Goal: Task Accomplishment & Management: Complete application form

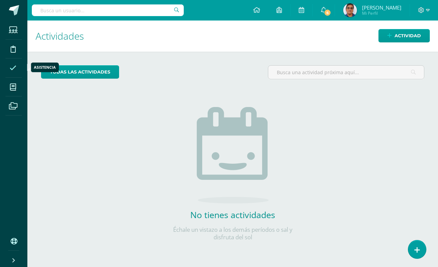
click at [11, 69] on icon at bounding box center [13, 68] width 7 height 7
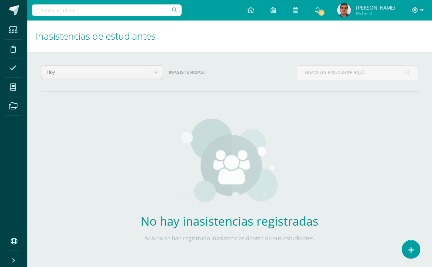
click at [11, 70] on icon at bounding box center [13, 68] width 7 height 7
click at [12, 70] on icon at bounding box center [13, 68] width 7 height 7
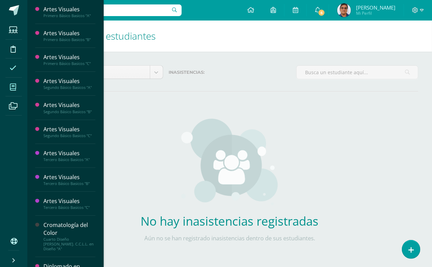
click at [12, 89] on icon at bounding box center [13, 87] width 6 height 7
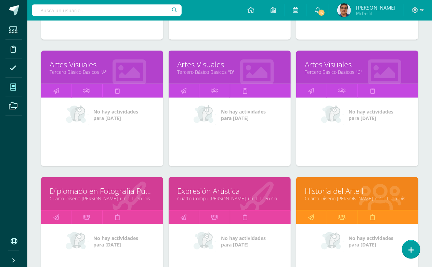
scroll to position [380, 0]
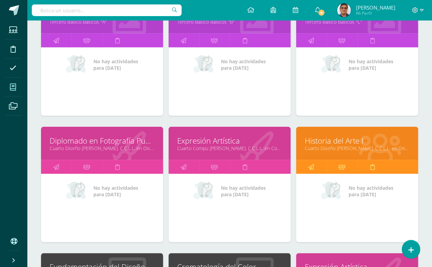
click at [353, 138] on link "Historia del Arte I" at bounding box center [357, 140] width 105 height 11
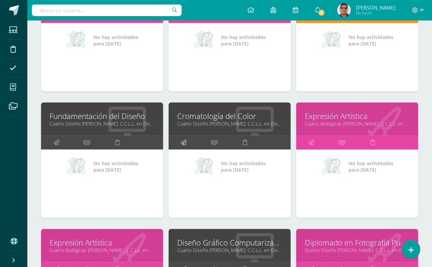
scroll to position [532, 0]
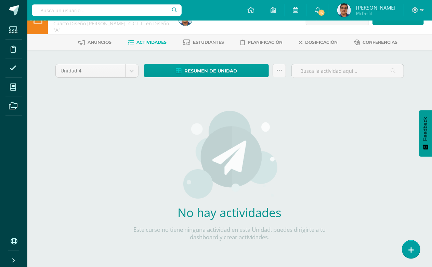
scroll to position [26, 0]
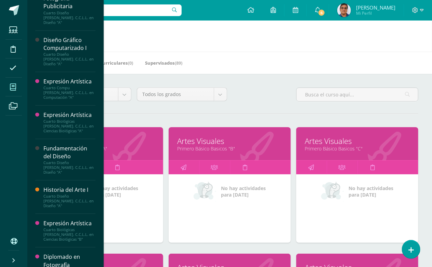
scroll to position [266, 0]
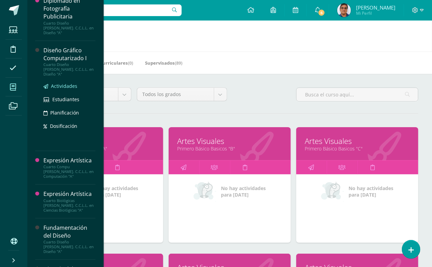
click at [64, 83] on span "Actividades" at bounding box center [64, 86] width 26 height 6
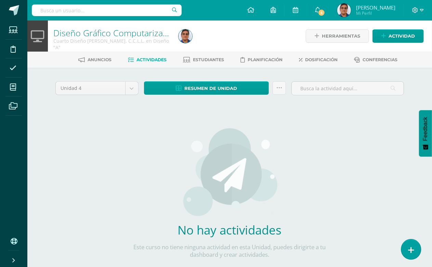
click at [415, 248] on link at bounding box center [410, 249] width 19 height 20
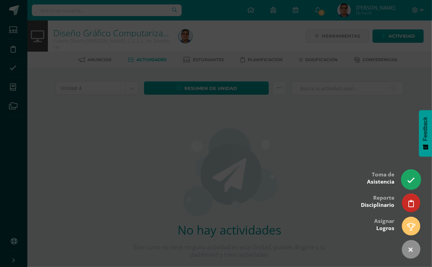
click at [411, 176] on icon at bounding box center [411, 180] width 8 height 8
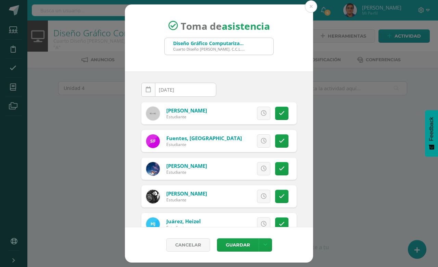
click at [146, 91] on icon at bounding box center [148, 90] width 5 height 6
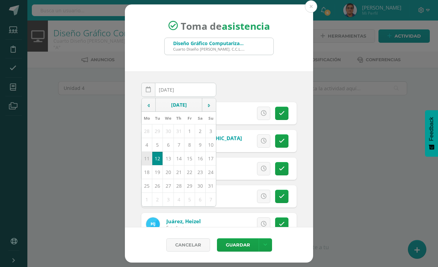
click at [149, 158] on td "11" at bounding box center [147, 159] width 11 height 14
type input "2025-08-11"
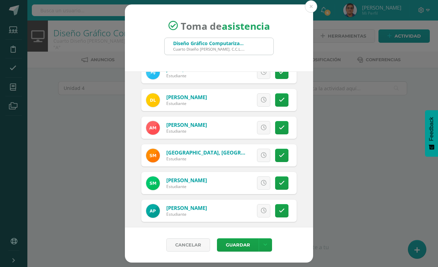
scroll to position [190, 0]
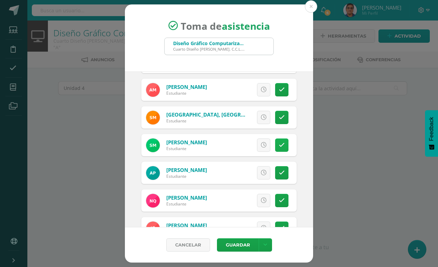
click at [275, 147] on link at bounding box center [281, 144] width 13 height 13
click at [279, 146] on icon at bounding box center [282, 145] width 6 height 6
click at [252, 144] on span "Excusa" at bounding box center [251, 145] width 19 height 13
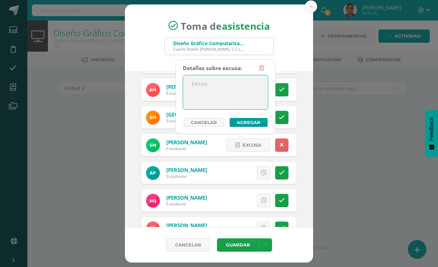
click at [219, 86] on textarea at bounding box center [225, 92] width 85 height 34
type textarea "Pendiente de validación"
click at [253, 118] on button "Agregar" at bounding box center [248, 122] width 38 height 9
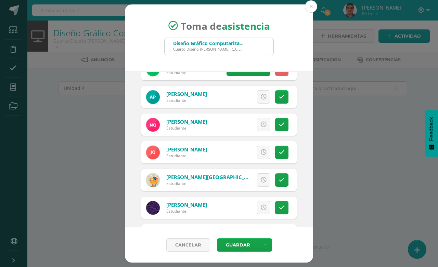
scroll to position [228, 0]
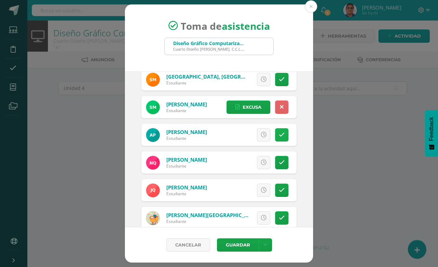
click at [279, 133] on icon at bounding box center [282, 135] width 6 height 6
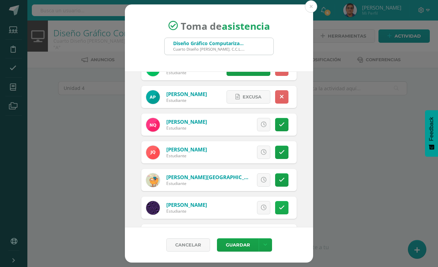
click at [279, 208] on icon at bounding box center [282, 208] width 6 height 6
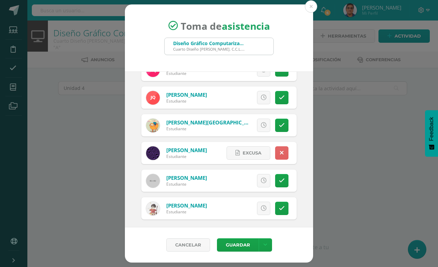
scroll to position [323, 0]
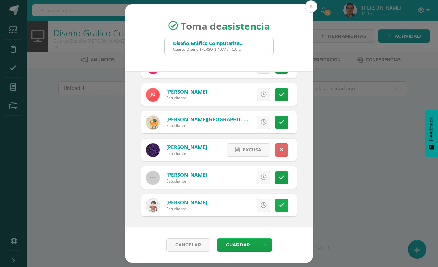
click at [279, 204] on icon at bounding box center [282, 205] width 6 height 6
drag, startPoint x: 243, startPoint y: 243, endPoint x: 244, endPoint y: 240, distance: 4.0
click at [244, 242] on button "Guardar" at bounding box center [238, 244] width 42 height 13
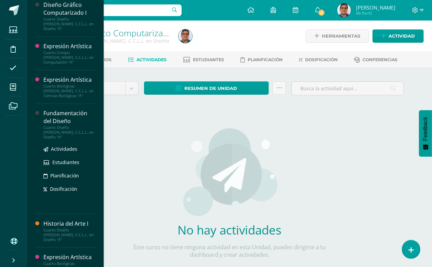
scroll to position [349, 0]
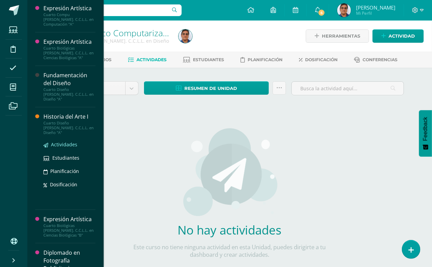
click at [67, 141] on span "Actividades" at bounding box center [64, 144] width 26 height 6
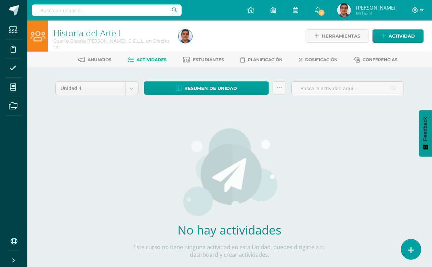
click at [415, 252] on link at bounding box center [410, 249] width 19 height 20
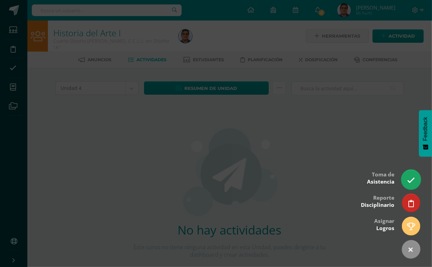
click at [414, 179] on icon at bounding box center [411, 180] width 8 height 8
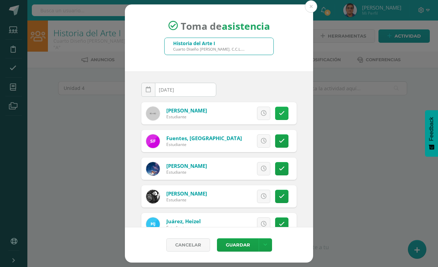
click at [279, 112] on icon at bounding box center [282, 113] width 6 height 6
click at [279, 167] on icon at bounding box center [282, 169] width 6 height 6
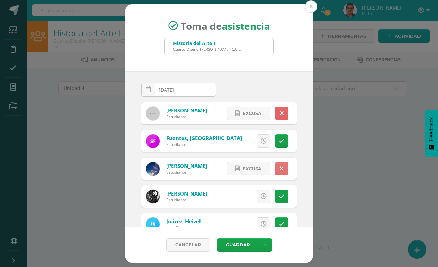
scroll to position [38, 0]
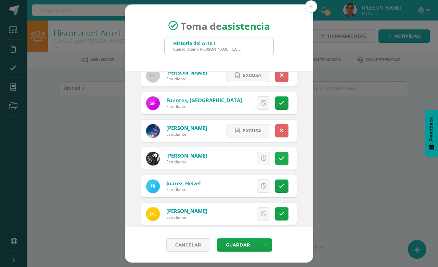
click at [279, 160] on icon at bounding box center [282, 159] width 6 height 6
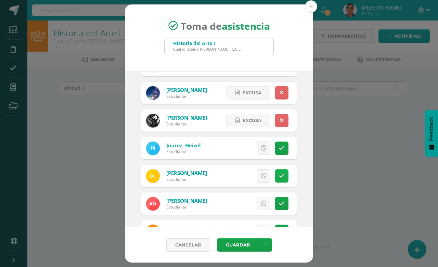
click at [279, 175] on icon at bounding box center [282, 176] width 6 height 6
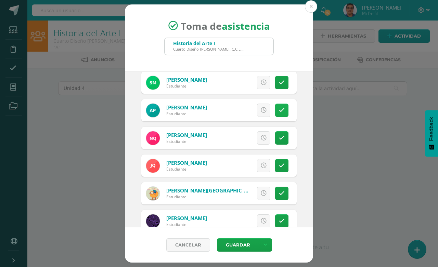
scroll to position [266, 0]
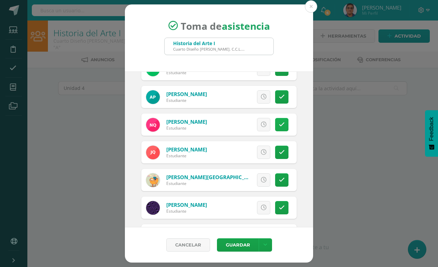
click at [278, 119] on link at bounding box center [281, 124] width 13 height 13
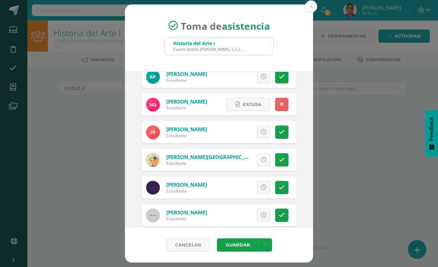
scroll to position [323, 0]
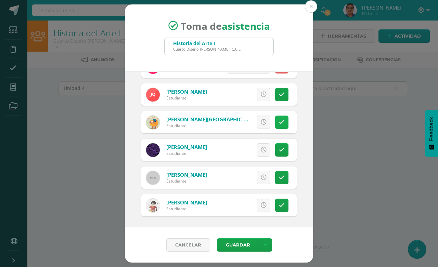
click at [278, 121] on link at bounding box center [281, 122] width 13 height 13
click at [279, 149] on icon at bounding box center [282, 150] width 6 height 6
click at [279, 176] on icon at bounding box center [282, 178] width 6 height 6
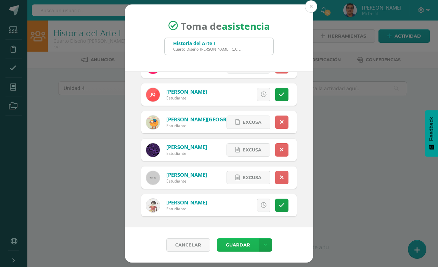
click at [233, 243] on button "Guardar" at bounding box center [238, 244] width 42 height 13
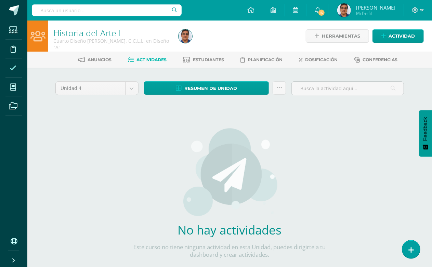
click at [18, 68] on span at bounding box center [12, 67] width 15 height 15
click at [14, 68] on icon at bounding box center [13, 68] width 7 height 7
click at [12, 68] on icon at bounding box center [13, 68] width 7 height 7
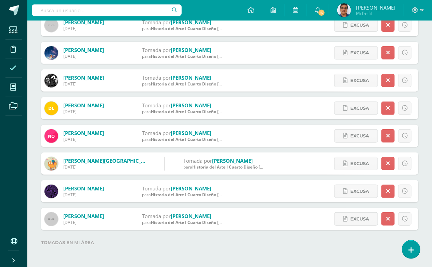
scroll to position [112, 0]
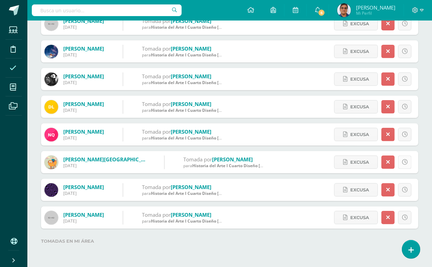
click at [406, 159] on icon at bounding box center [405, 162] width 6 height 6
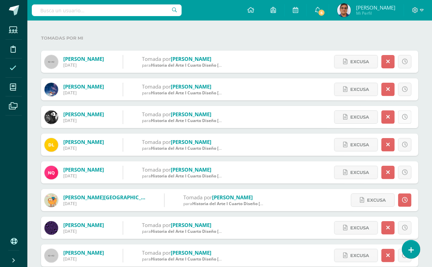
click at [409, 115] on link at bounding box center [404, 116] width 13 height 13
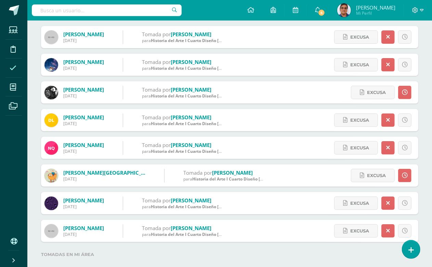
scroll to position [112, 0]
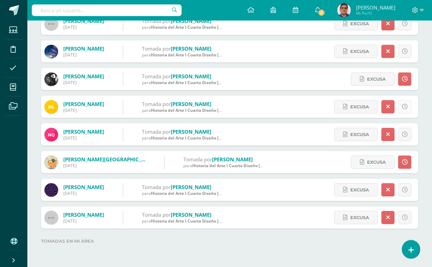
click at [403, 107] on icon at bounding box center [405, 107] width 6 height 6
click at [405, 221] on link at bounding box center [404, 217] width 13 height 13
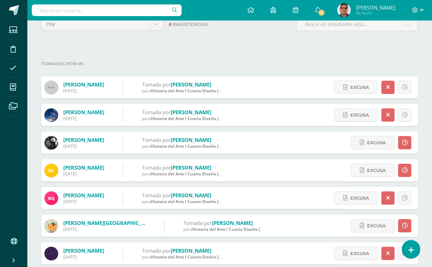
scroll to position [36, 0]
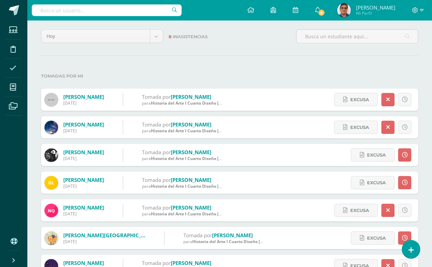
click at [12, 65] on icon at bounding box center [13, 68] width 7 height 7
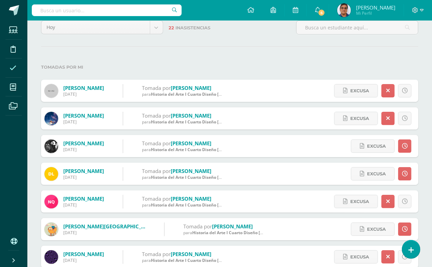
scroll to position [114, 0]
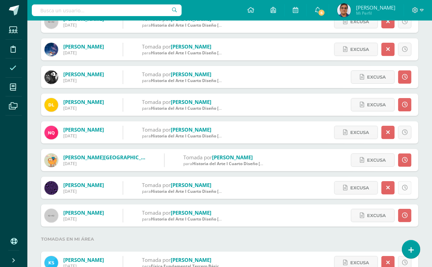
click at [402, 189] on icon at bounding box center [405, 188] width 6 height 6
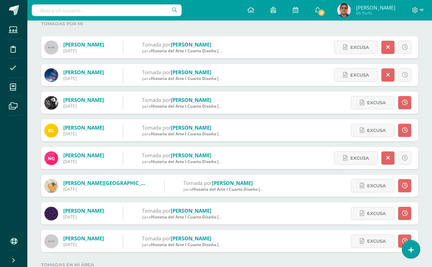
scroll to position [76, 0]
